Goal: Task Accomplishment & Management: Manage account settings

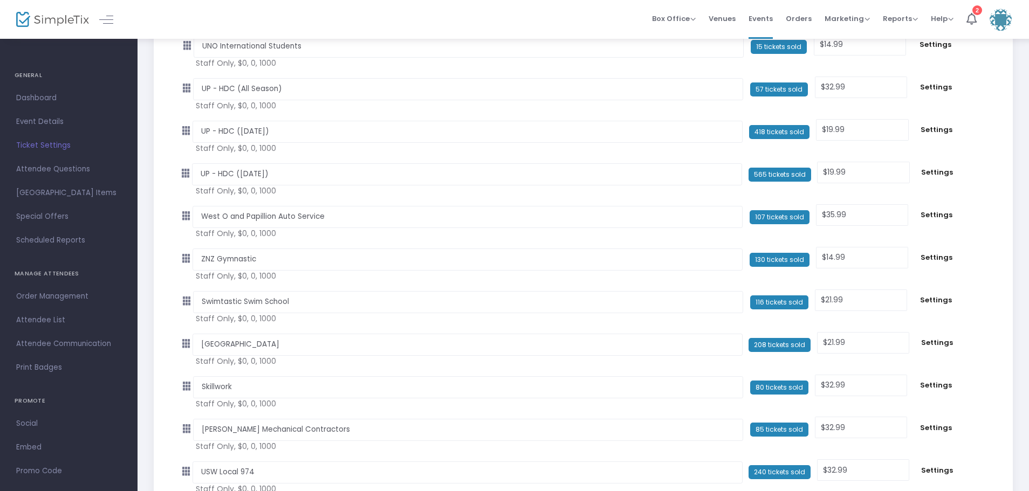
scroll to position [3181, 0]
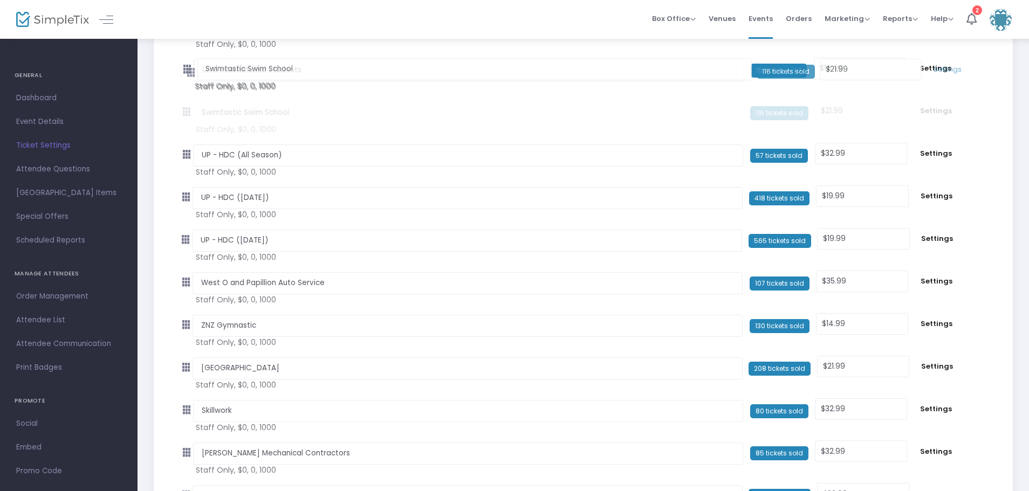
drag, startPoint x: 185, startPoint y: 326, endPoint x: 184, endPoint y: 69, distance: 257.2
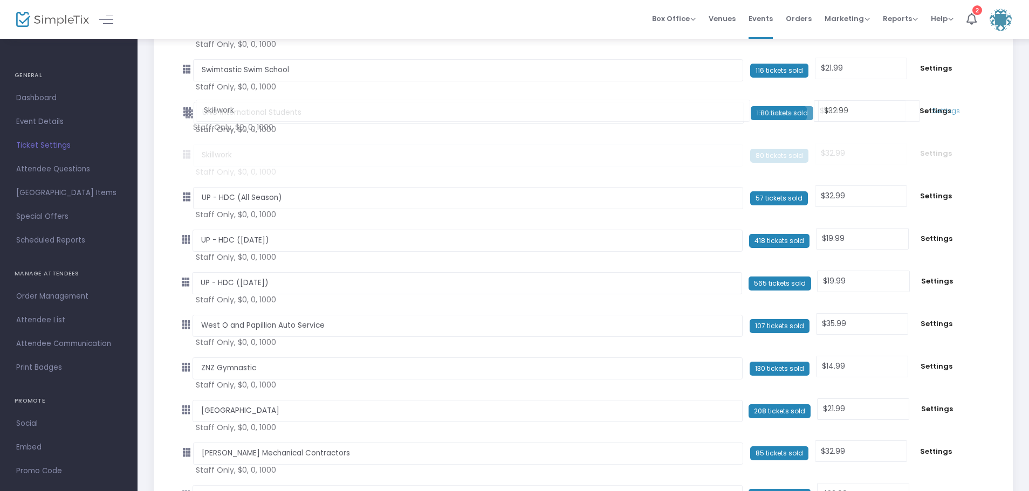
drag, startPoint x: 188, startPoint y: 413, endPoint x: 185, endPoint y: 111, distance: 302.5
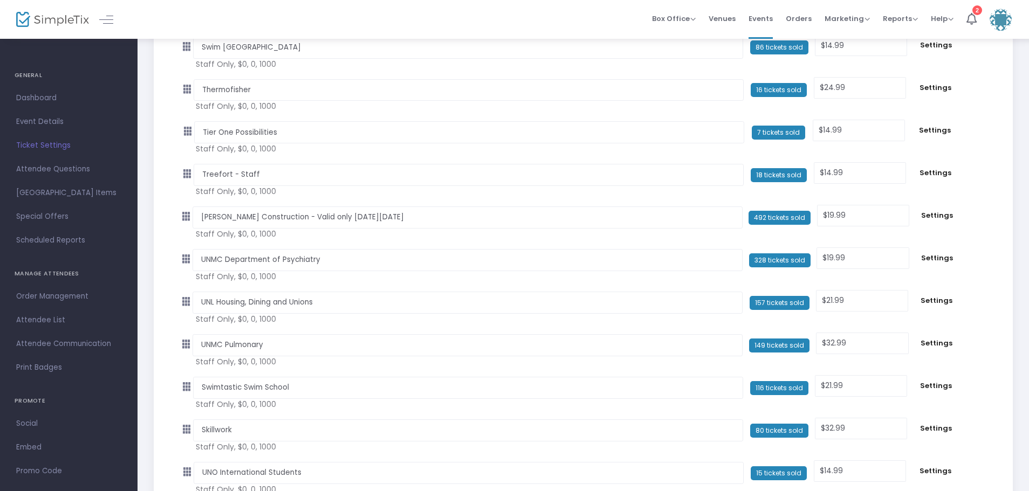
scroll to position [2858, 0]
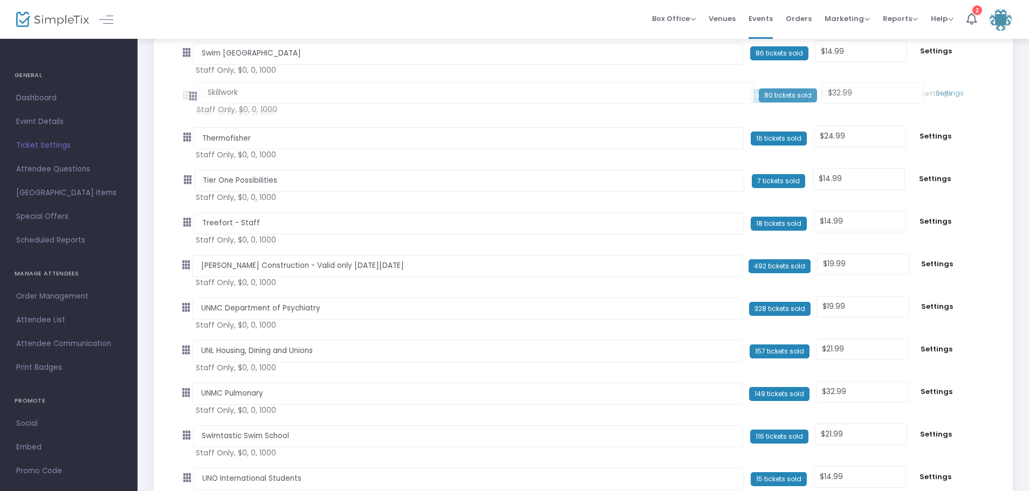
drag, startPoint x: 188, startPoint y: 436, endPoint x: 189, endPoint y: 94, distance: 341.3
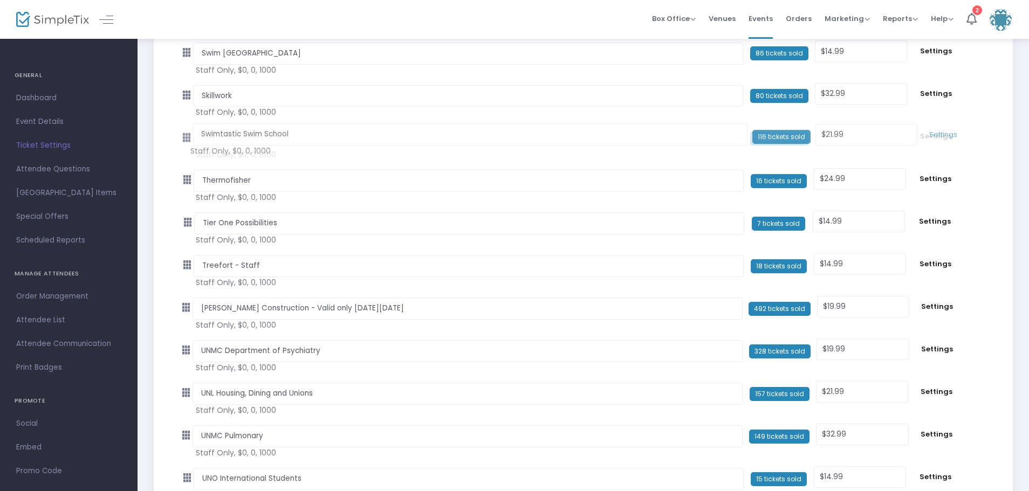
drag, startPoint x: 189, startPoint y: 436, endPoint x: 183, endPoint y: 134, distance: 302.0
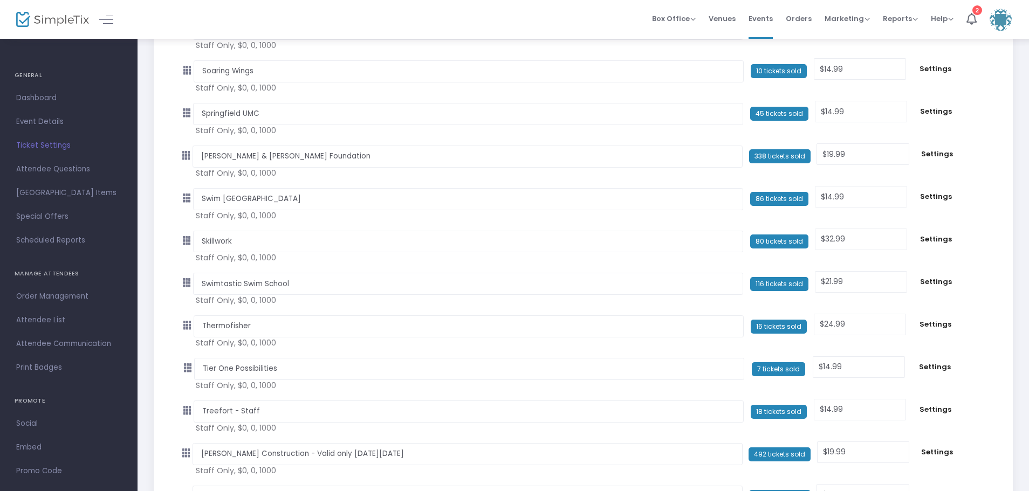
scroll to position [2696, 0]
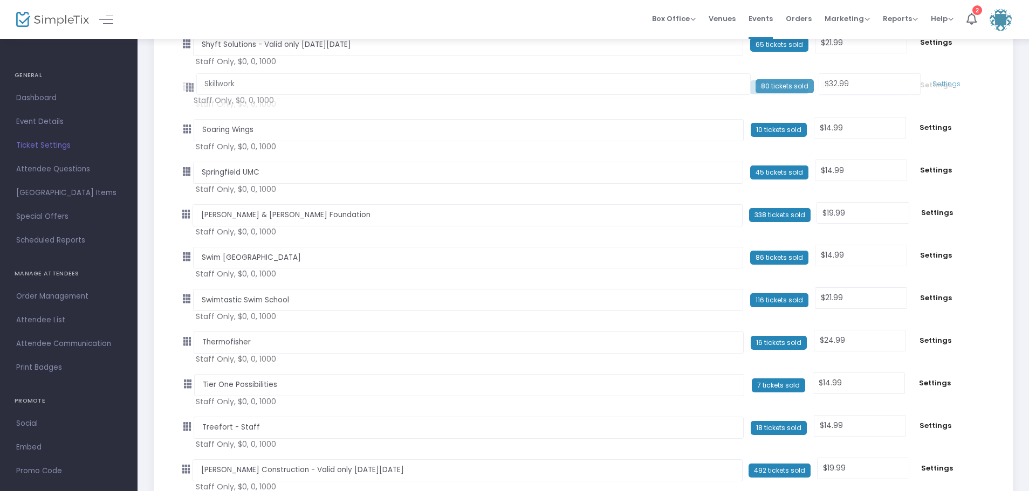
drag, startPoint x: 189, startPoint y: 257, endPoint x: 187, endPoint y: 85, distance: 172.0
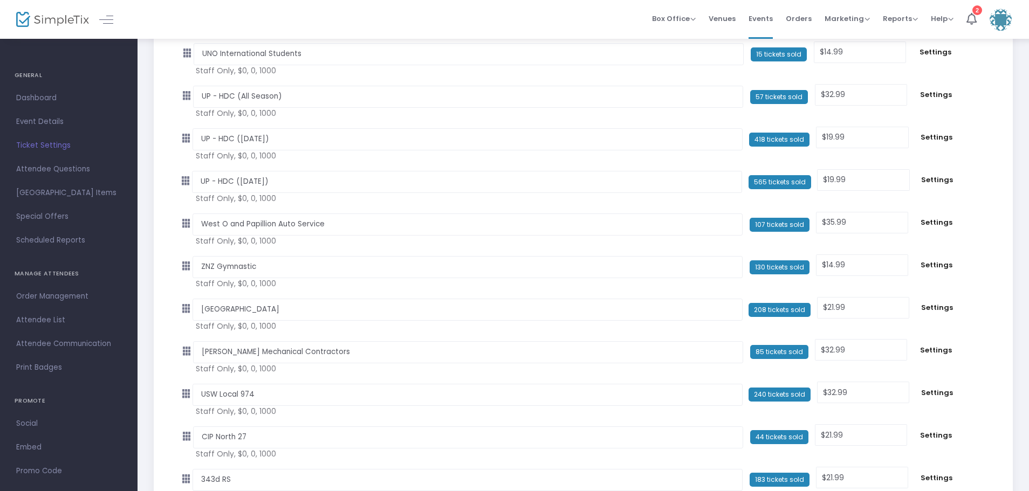
scroll to position [3397, 0]
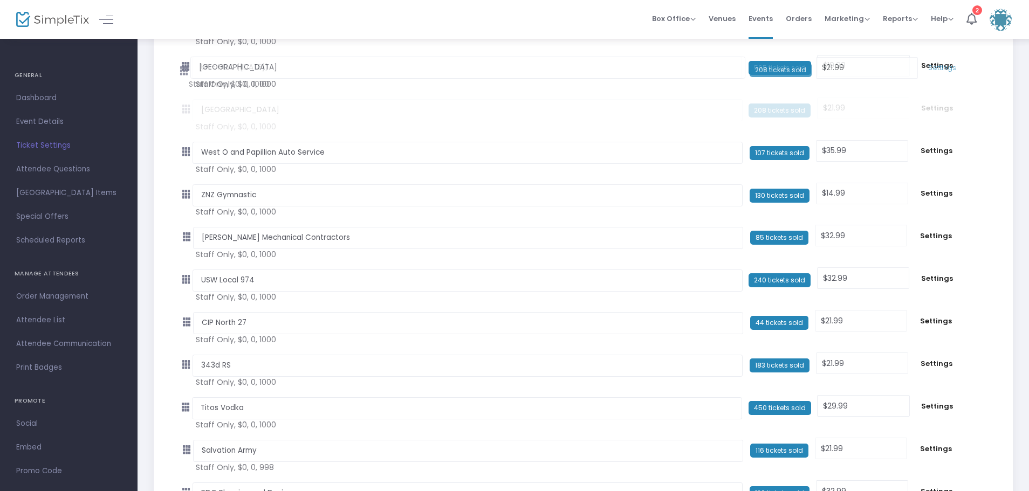
drag, startPoint x: 187, startPoint y: 195, endPoint x: 180, endPoint y: 62, distance: 132.8
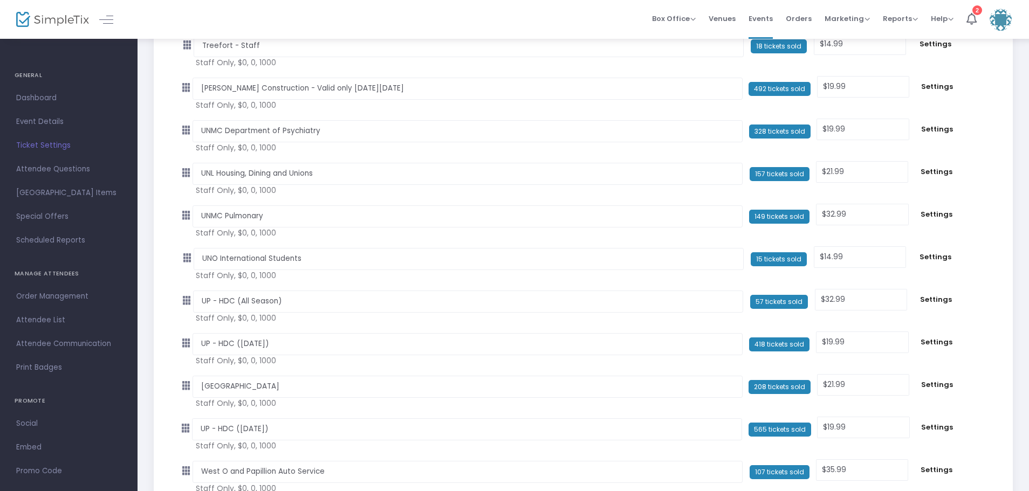
scroll to position [3073, 0]
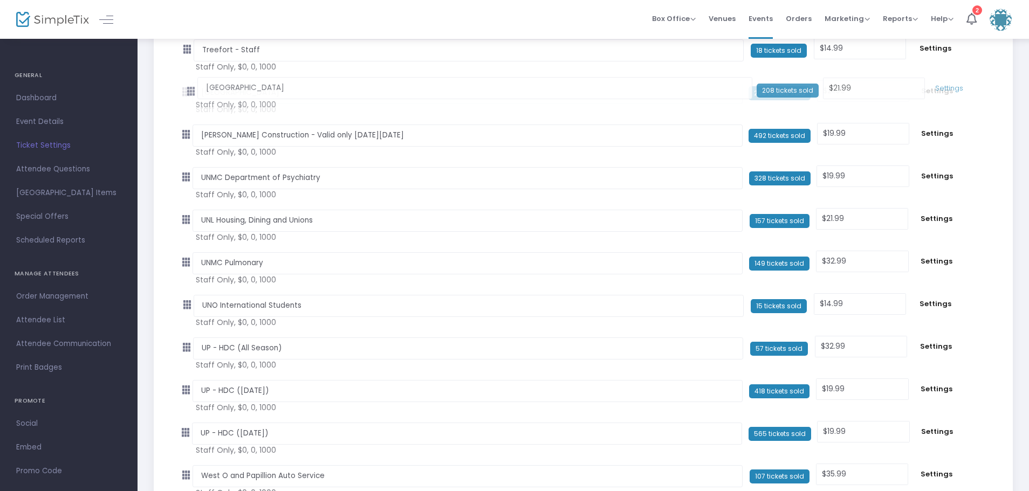
drag, startPoint x: 185, startPoint y: 389, endPoint x: 186, endPoint y: 90, distance: 298.7
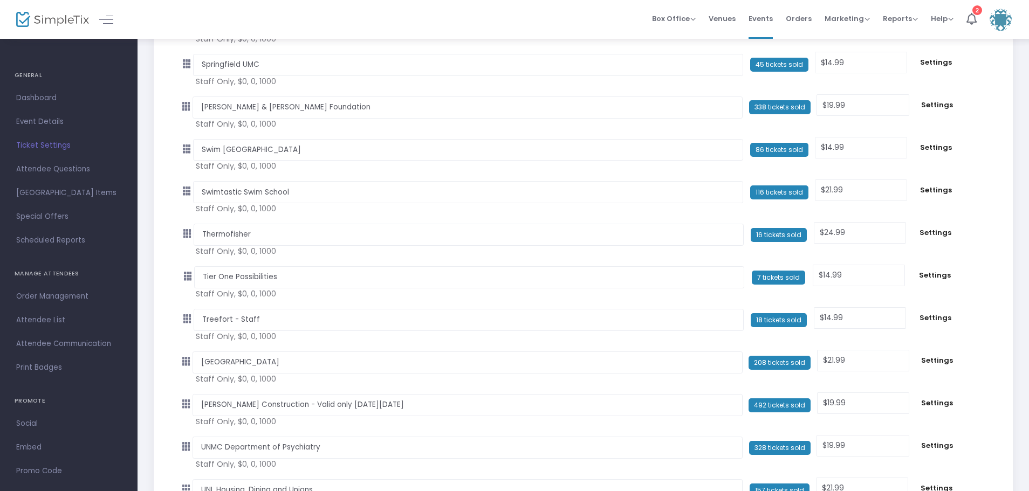
scroll to position [2750, 0]
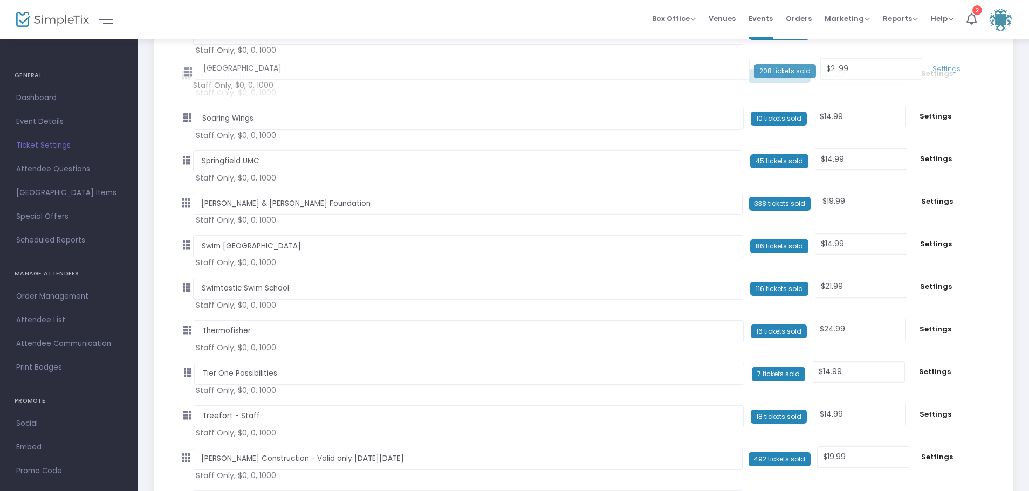
drag, startPoint x: 186, startPoint y: 416, endPoint x: 184, endPoint y: 72, distance: 343.5
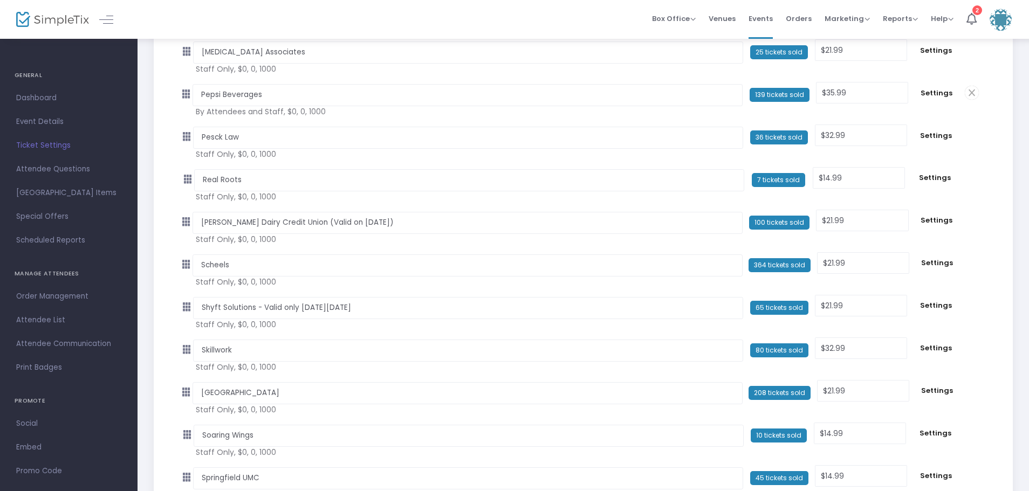
scroll to position [2426, 0]
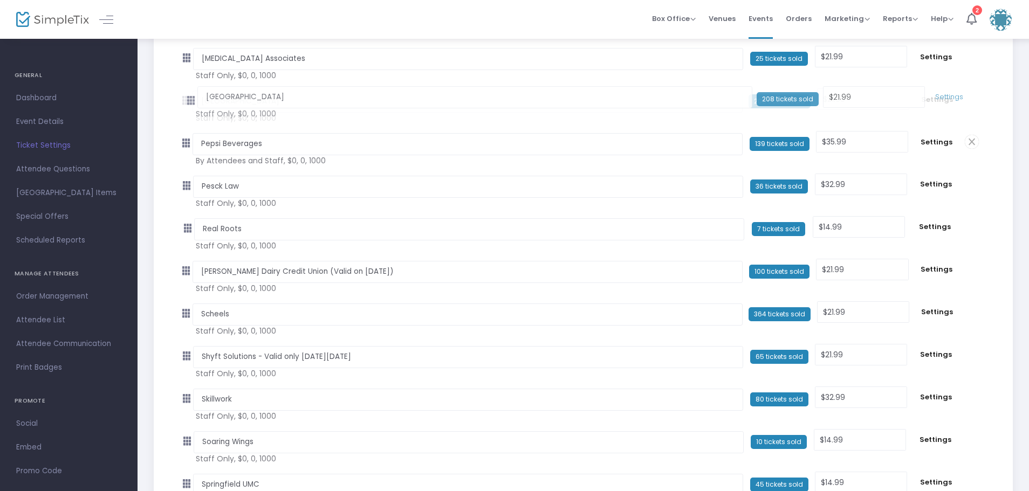
drag, startPoint x: 188, startPoint y: 299, endPoint x: 185, endPoint y: 99, distance: 199.5
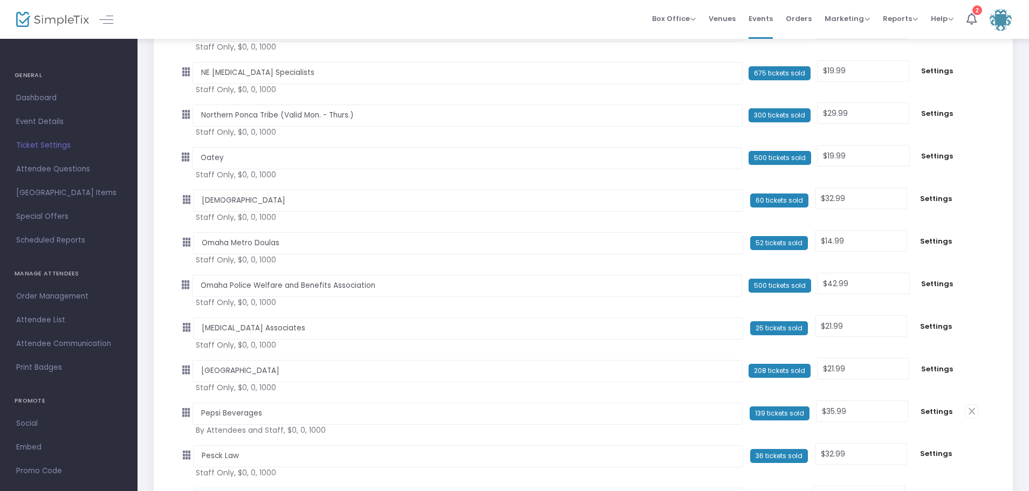
scroll to position [2103, 0]
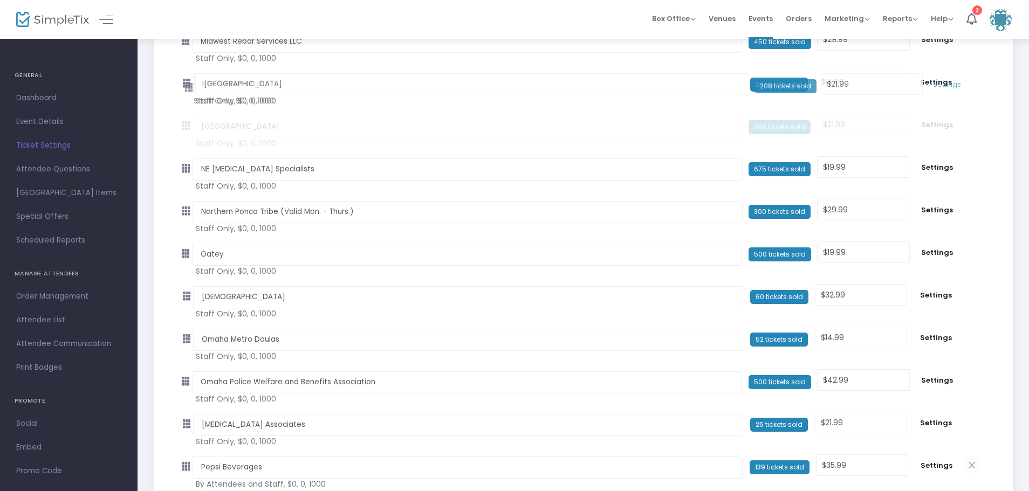
drag, startPoint x: 185, startPoint y: 422, endPoint x: 185, endPoint y: 79, distance: 342.9
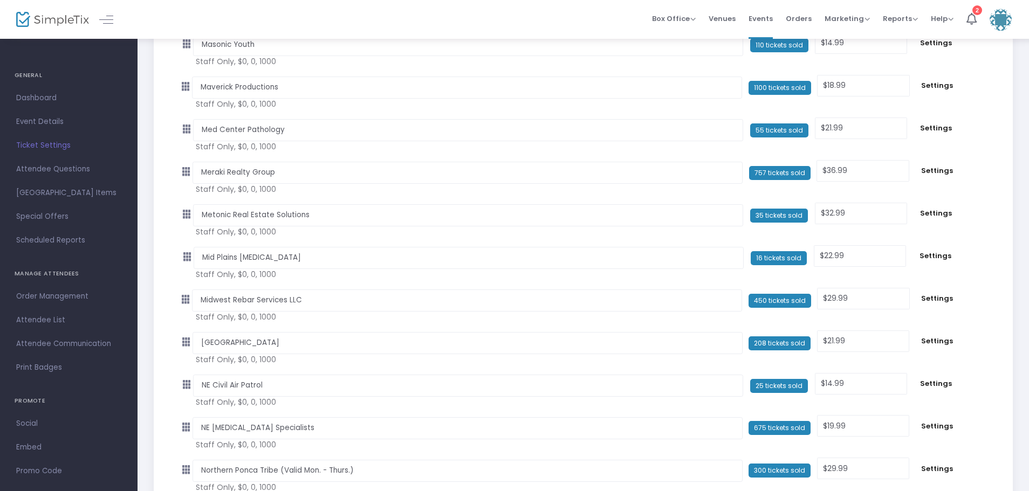
scroll to position [1833, 0]
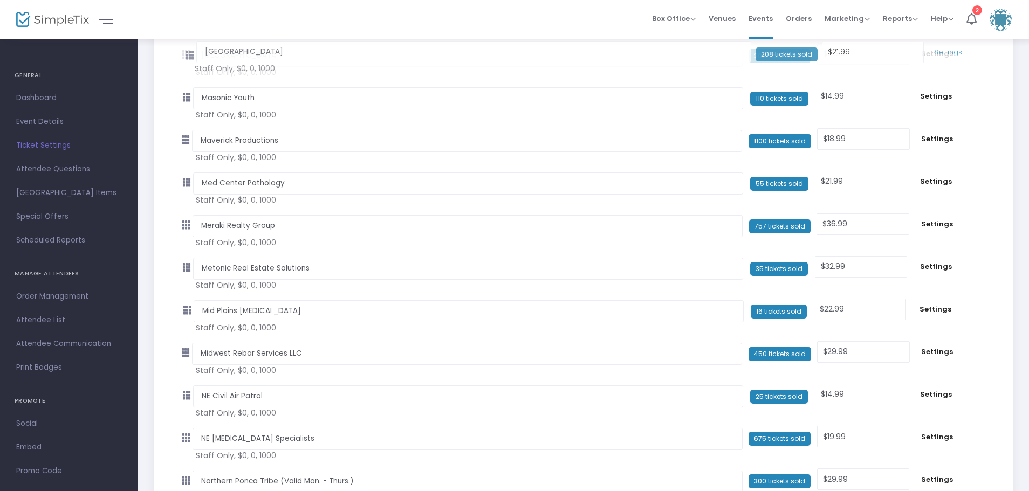
drag, startPoint x: 185, startPoint y: 353, endPoint x: 185, endPoint y: 54, distance: 298.7
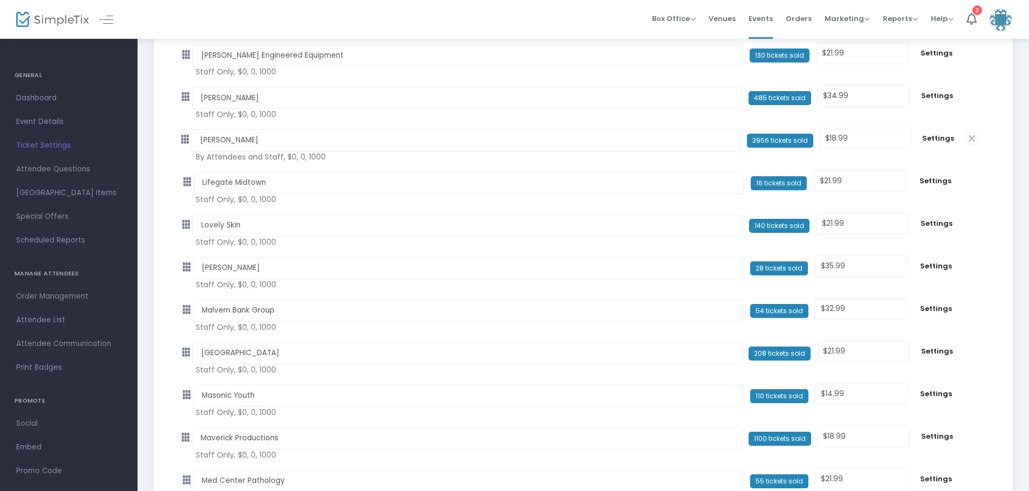
scroll to position [1510, 0]
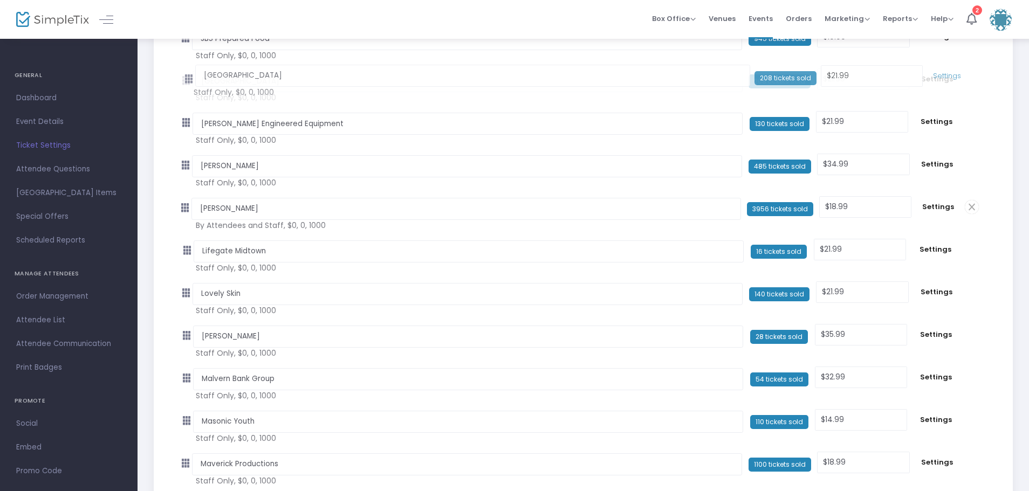
drag, startPoint x: 188, startPoint y: 377, endPoint x: 187, endPoint y: 80, distance: 297.6
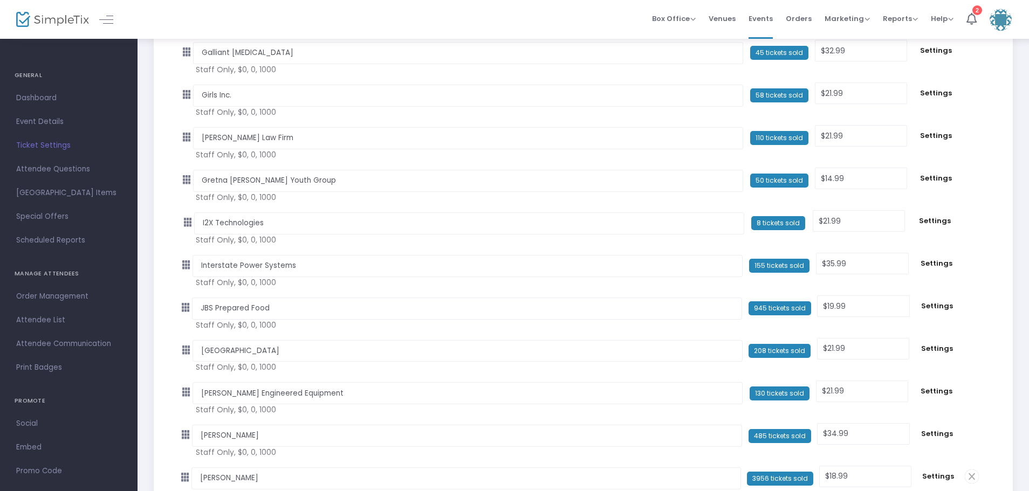
scroll to position [1186, 0]
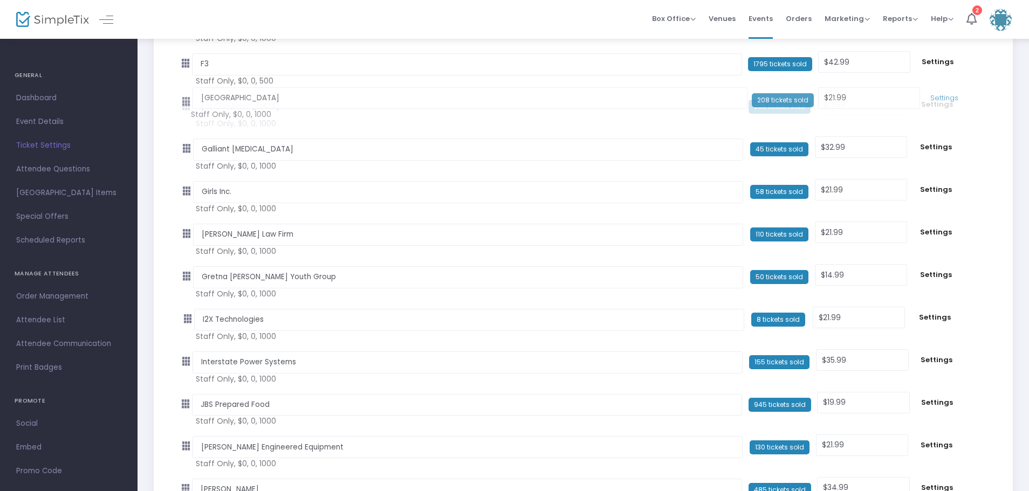
drag, startPoint x: 185, startPoint y: 402, endPoint x: 180, endPoint y: 100, distance: 302.0
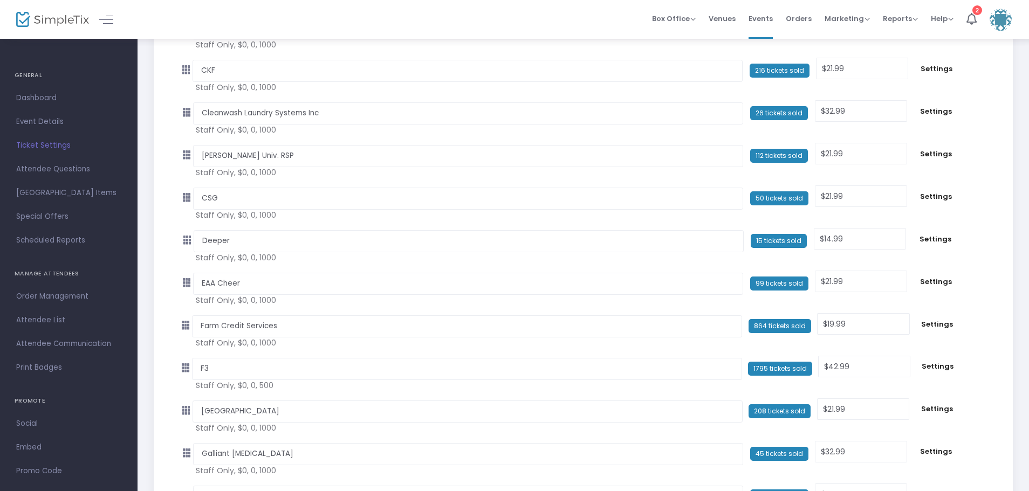
scroll to position [863, 0]
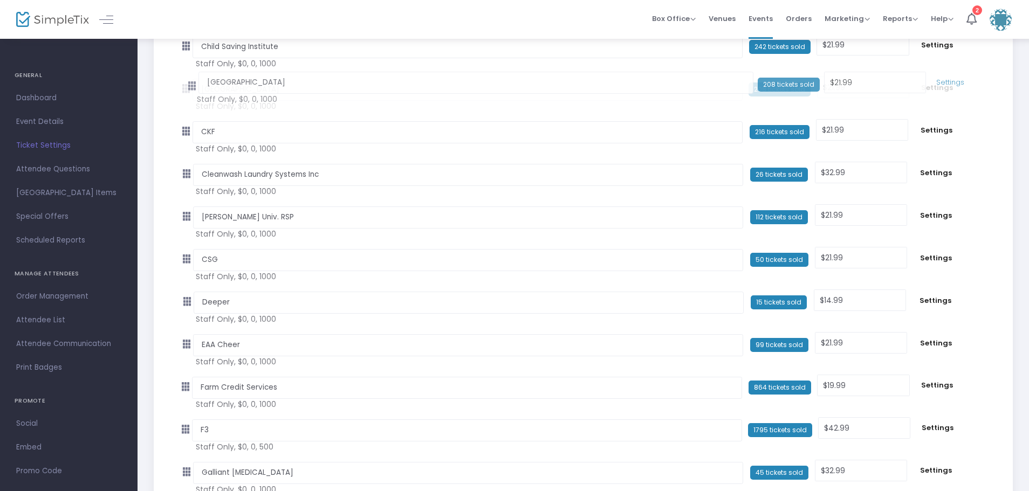
drag, startPoint x: 187, startPoint y: 430, endPoint x: 184, endPoint y: 87, distance: 343.5
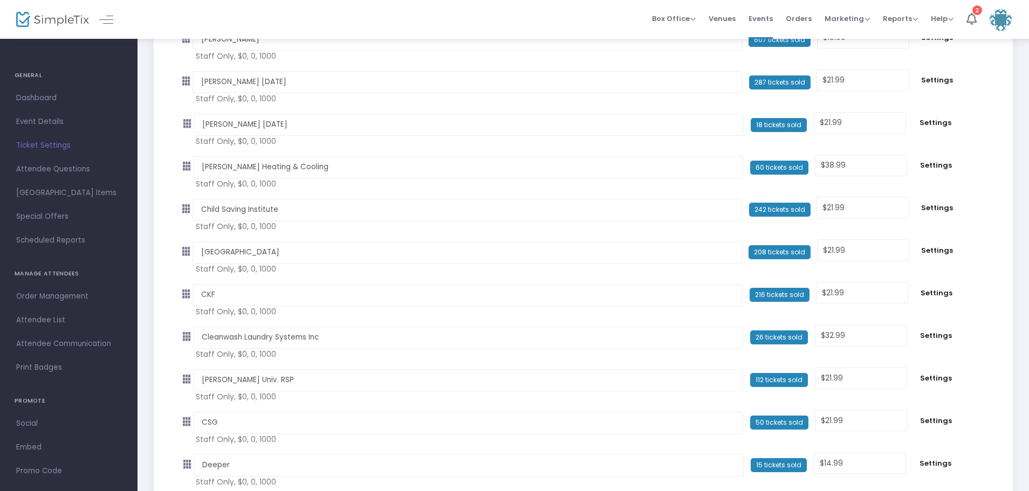
scroll to position [647, 0]
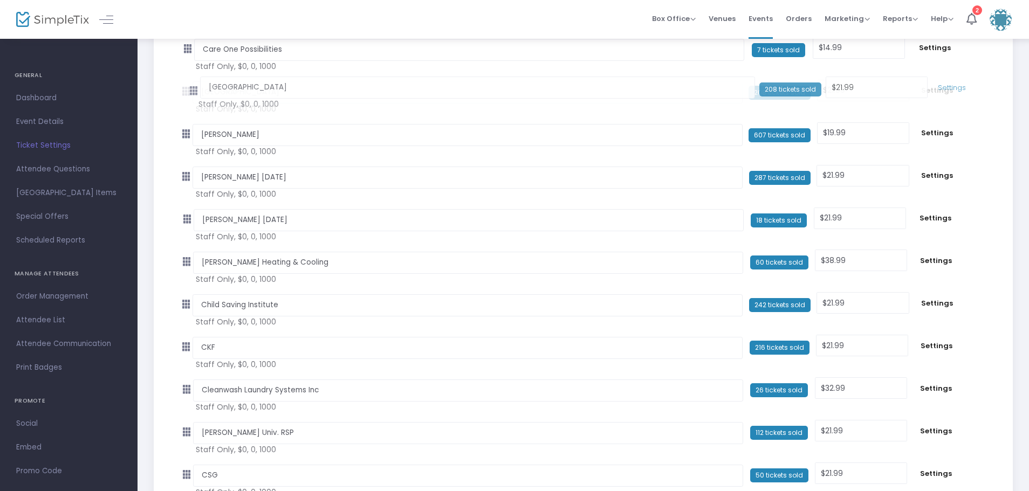
drag, startPoint x: 184, startPoint y: 304, endPoint x: 188, endPoint y: 90, distance: 214.6
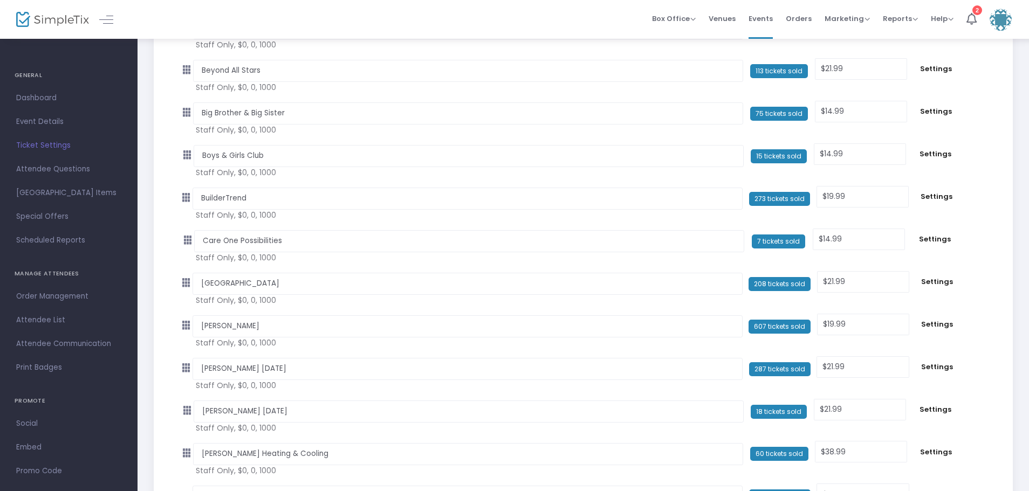
scroll to position [431, 0]
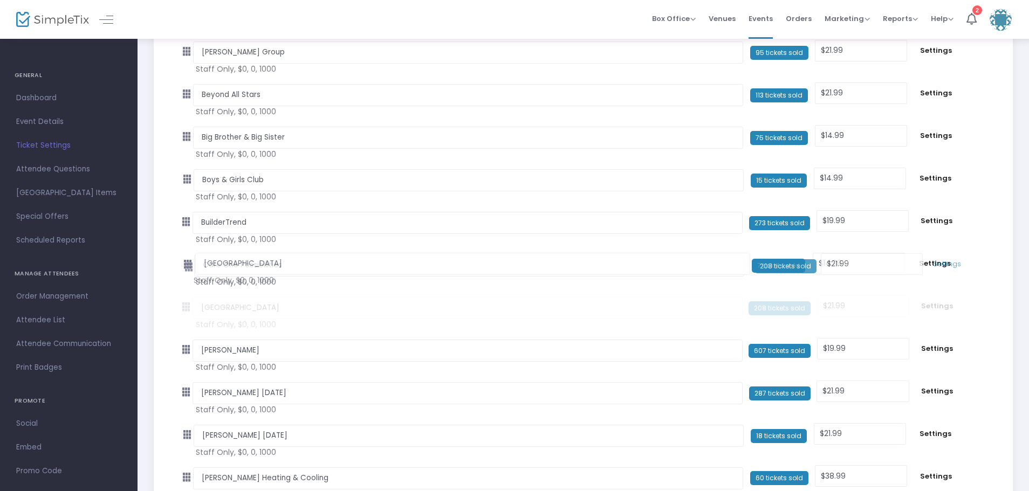
drag, startPoint x: 185, startPoint y: 306, endPoint x: 182, endPoint y: 262, distance: 44.8
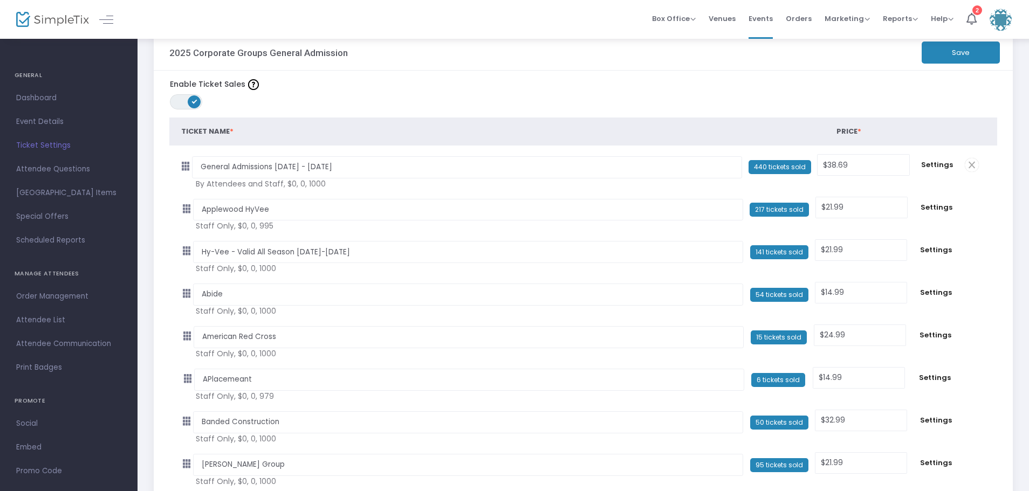
scroll to position [0, 0]
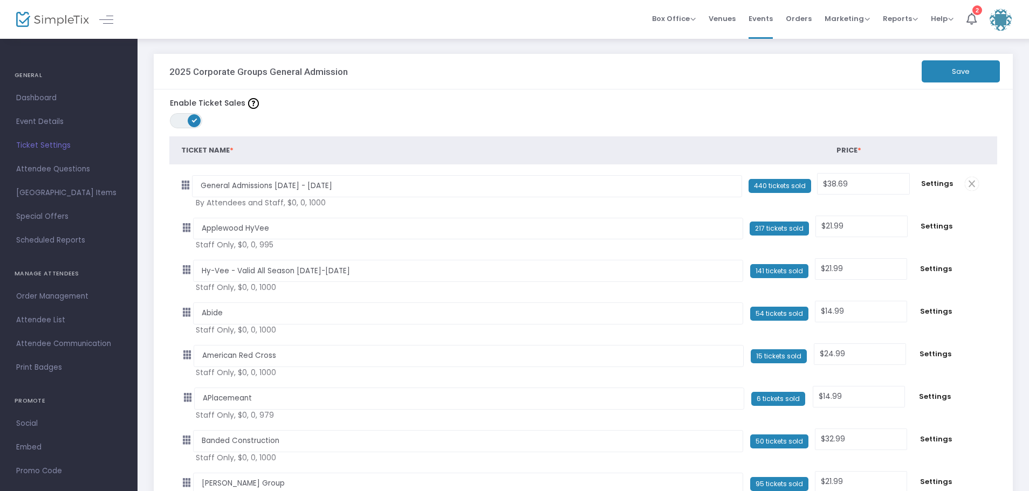
click at [954, 66] on button "Save" at bounding box center [960, 71] width 78 height 22
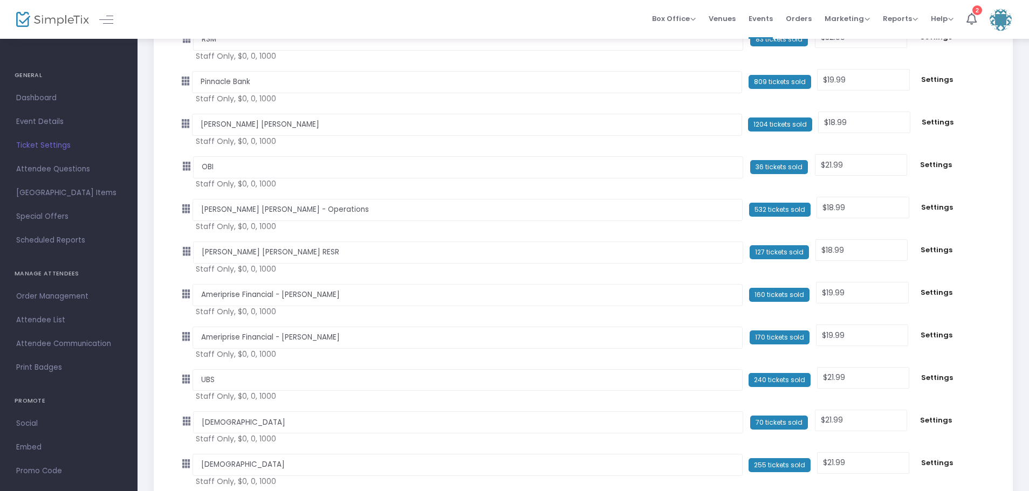
scroll to position [4098, 0]
